Goal: Task Accomplishment & Management: Manage account settings

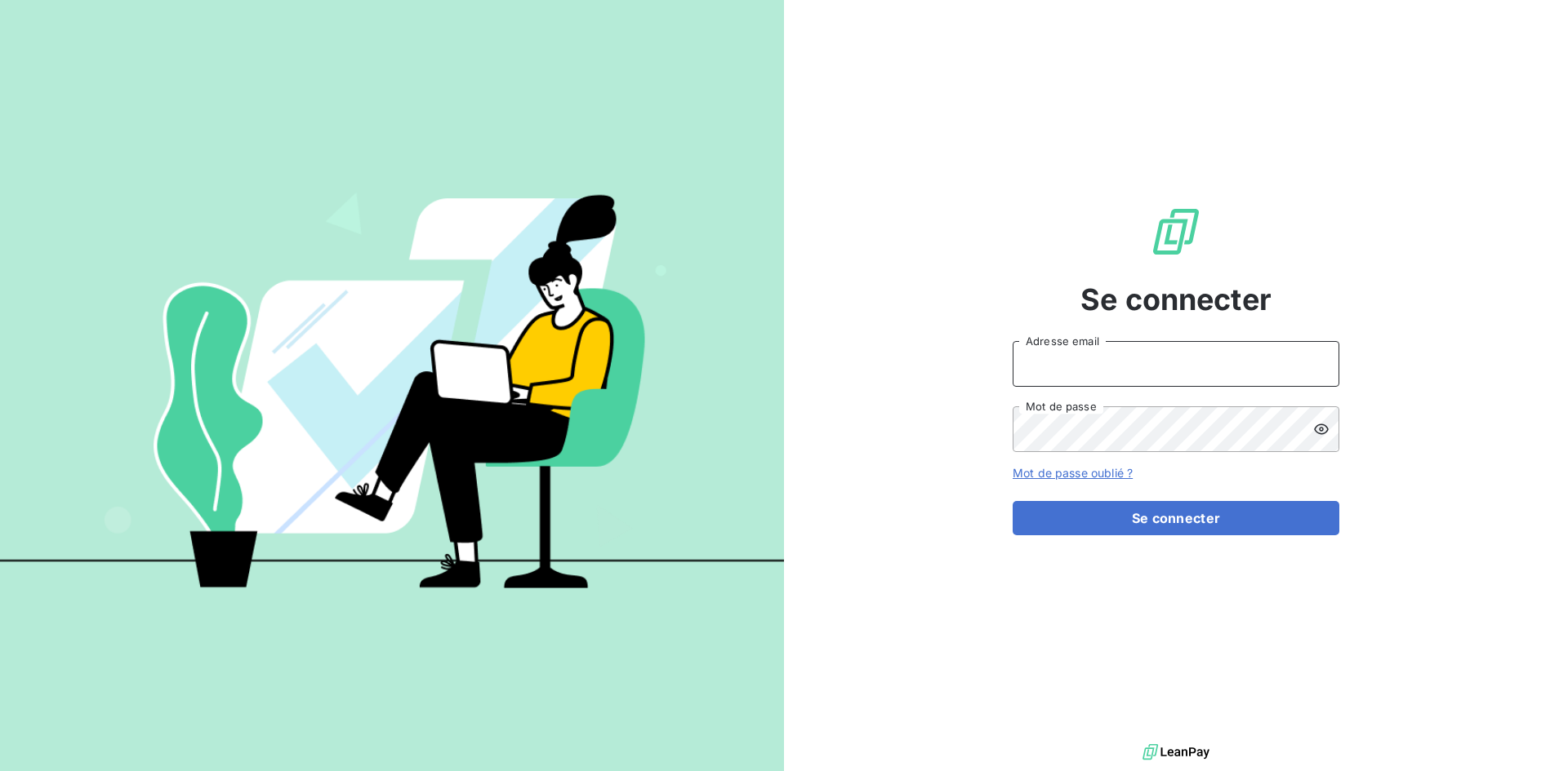
click at [1170, 343] on input "Adresse email" at bounding box center [1175, 364] width 326 height 45
type input "[EMAIL_ADDRESS][PERSON_NAME][DOMAIN_NAME]"
click at [1013, 501] on button "Se connecter" at bounding box center [1175, 518] width 326 height 34
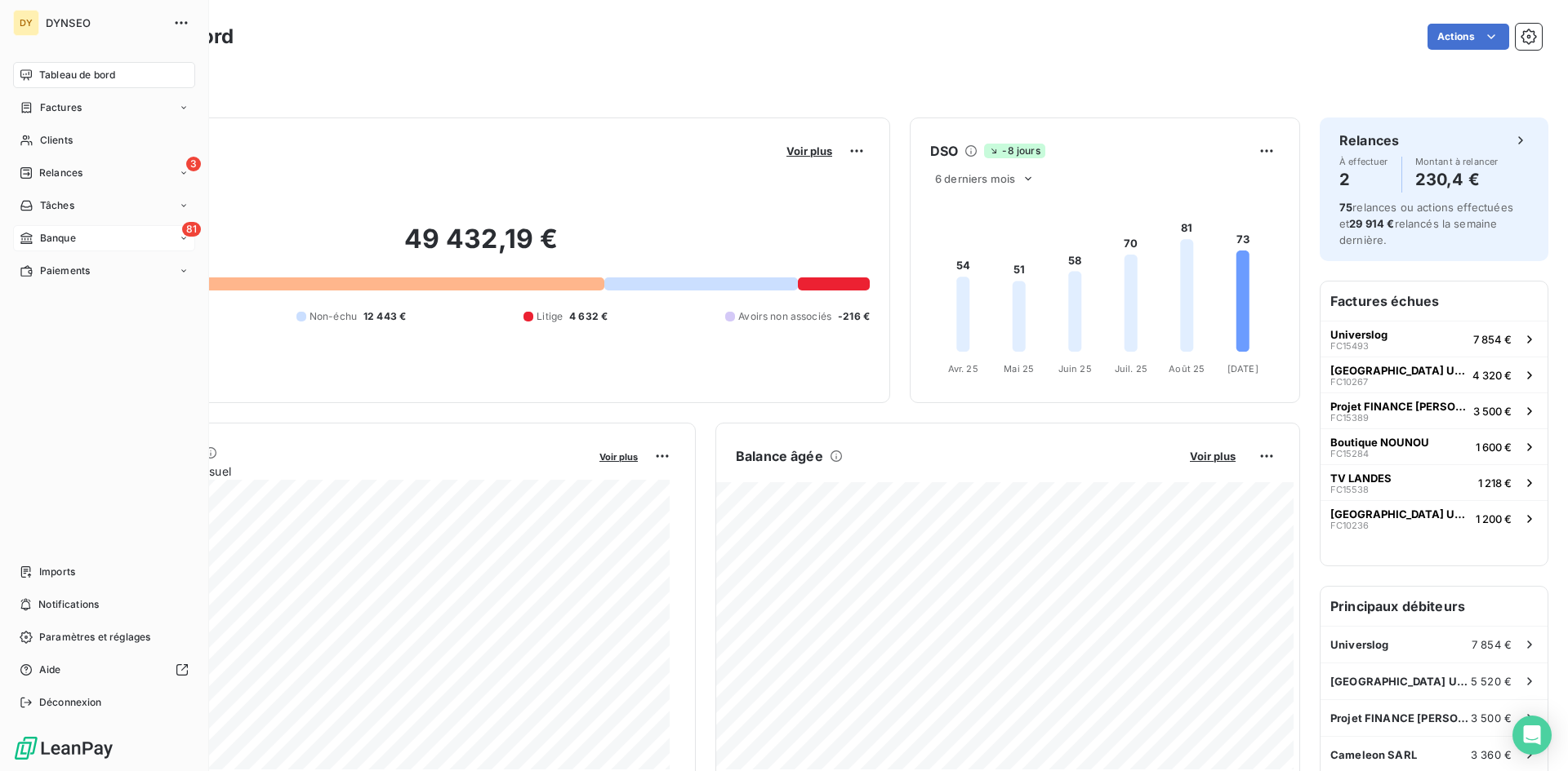
click at [32, 237] on icon at bounding box center [26, 238] width 11 height 11
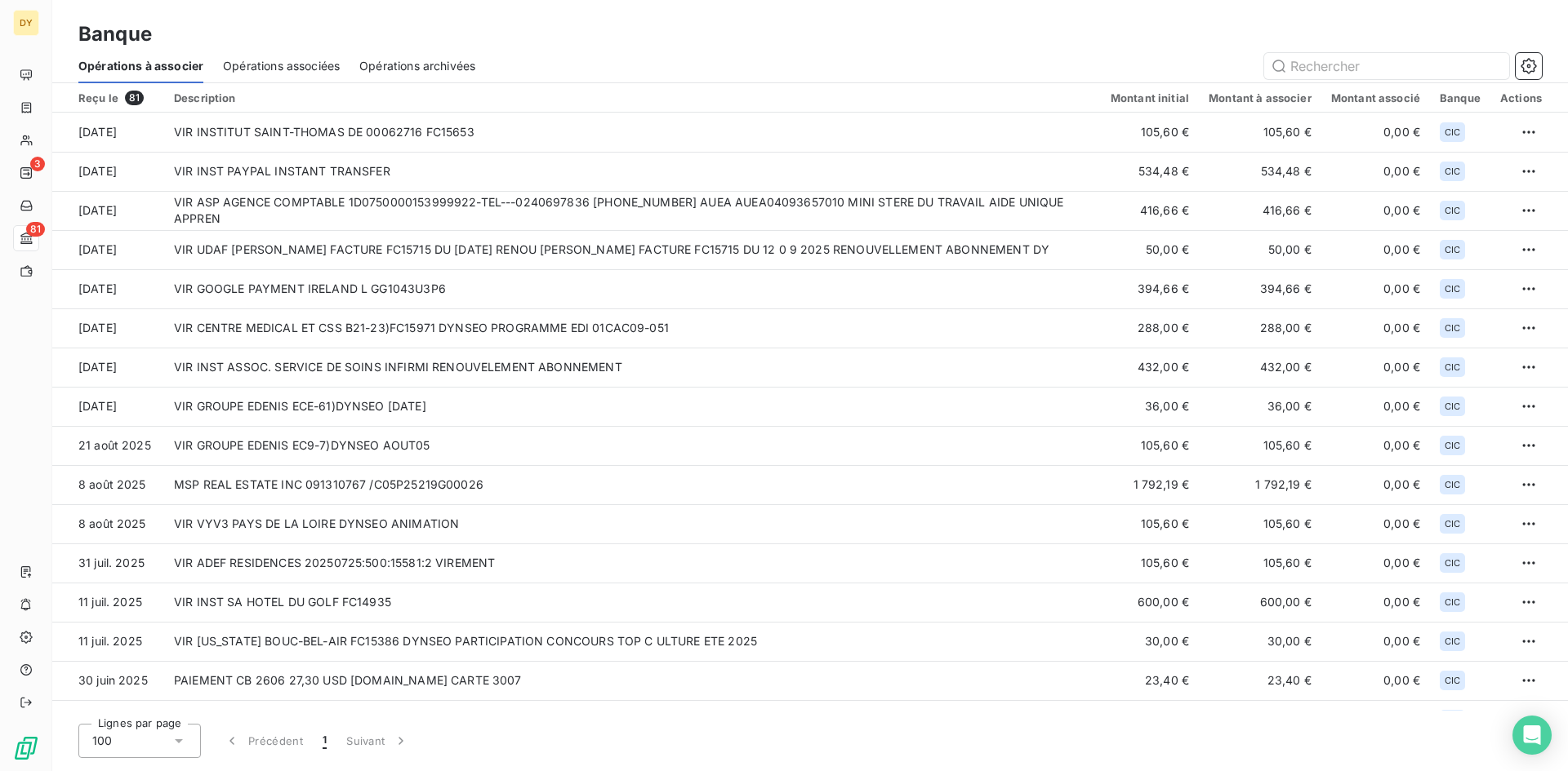
click at [248, 74] on span "Opérations associées" at bounding box center [281, 65] width 116 height 16
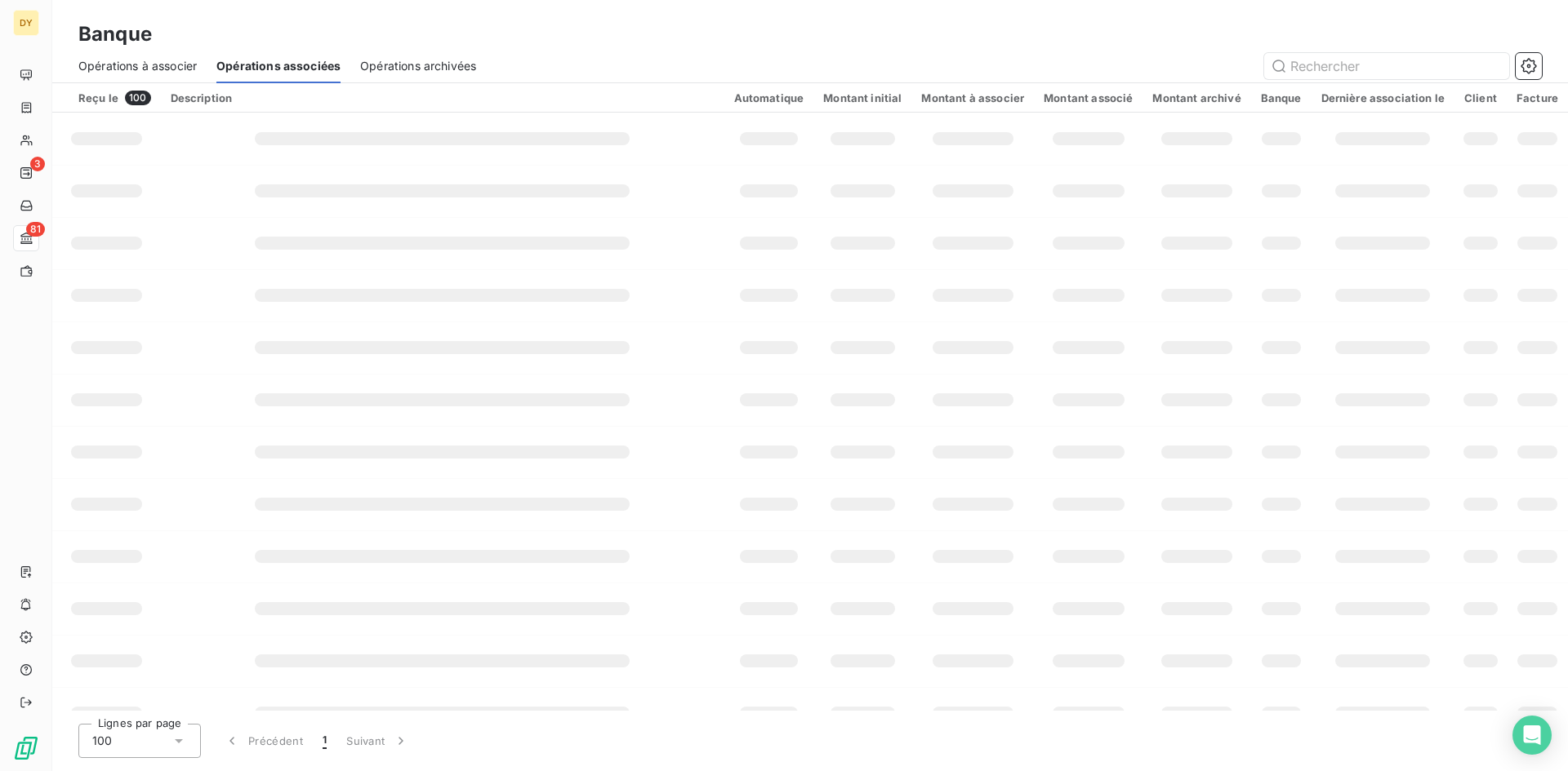
click at [169, 66] on span "Opérations à associer" at bounding box center [137, 65] width 118 height 16
